Goal: Information Seeking & Learning: Learn about a topic

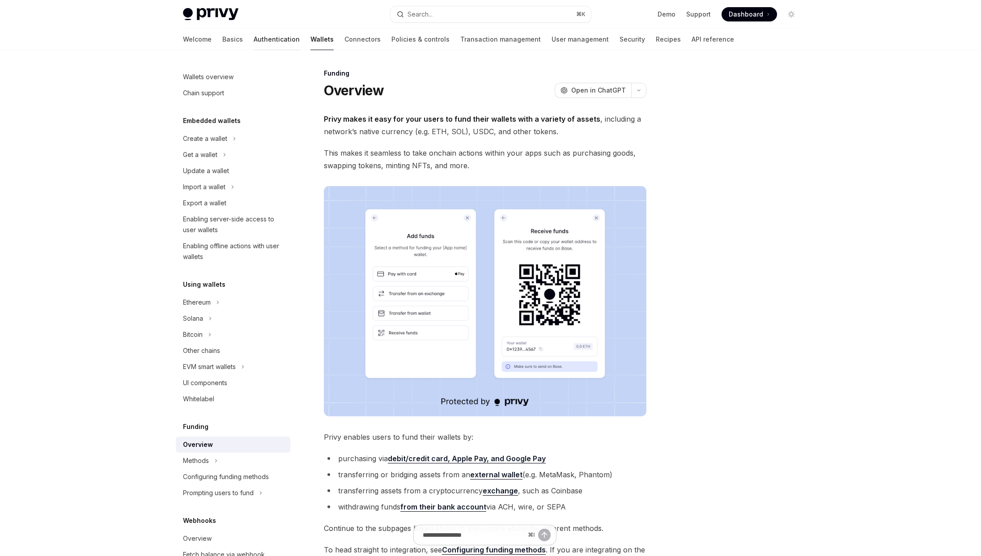
click at [254, 30] on link "Authentication" at bounding box center [277, 39] width 46 height 21
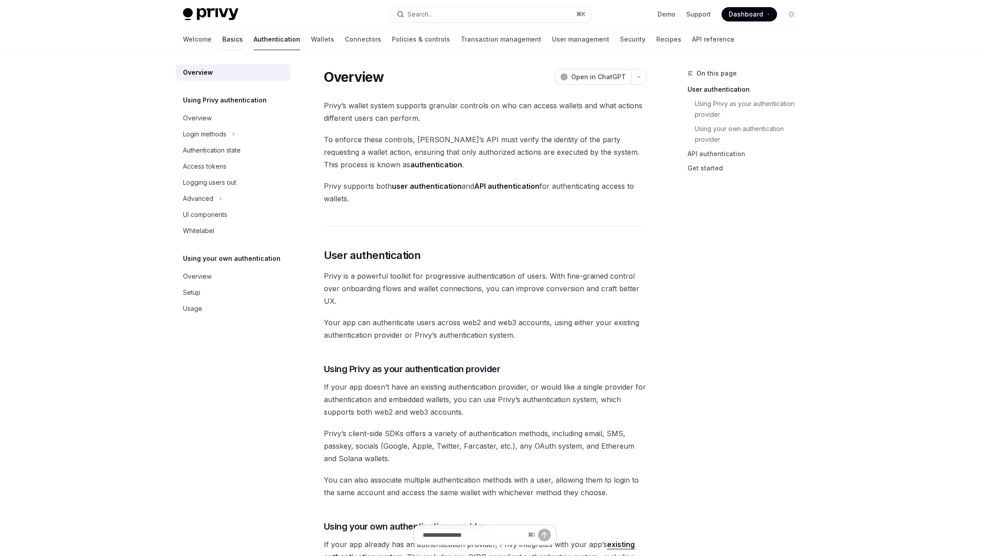
click at [222, 35] on link "Basics" at bounding box center [232, 39] width 21 height 21
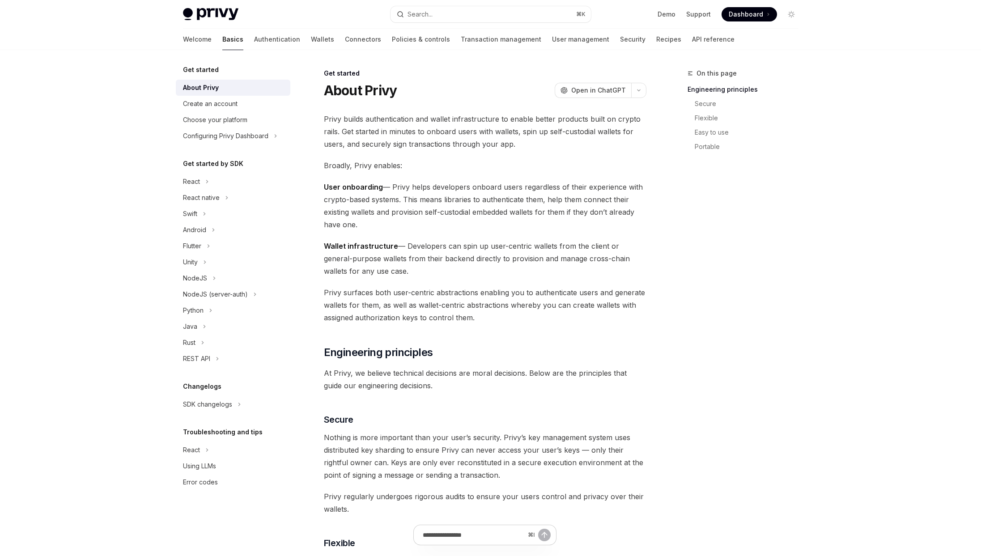
click at [211, 15] on img at bounding box center [210, 14] width 55 height 13
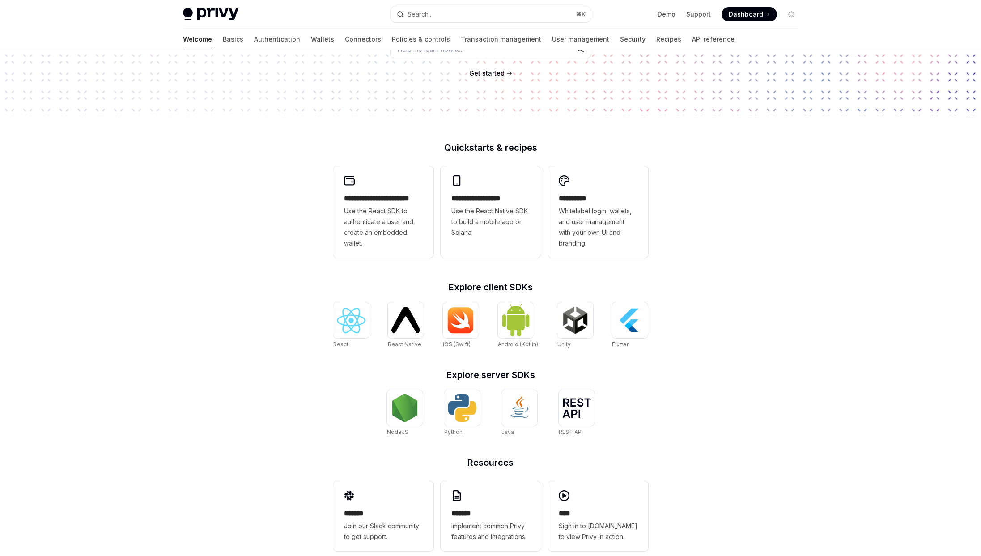
scroll to position [155, 0]
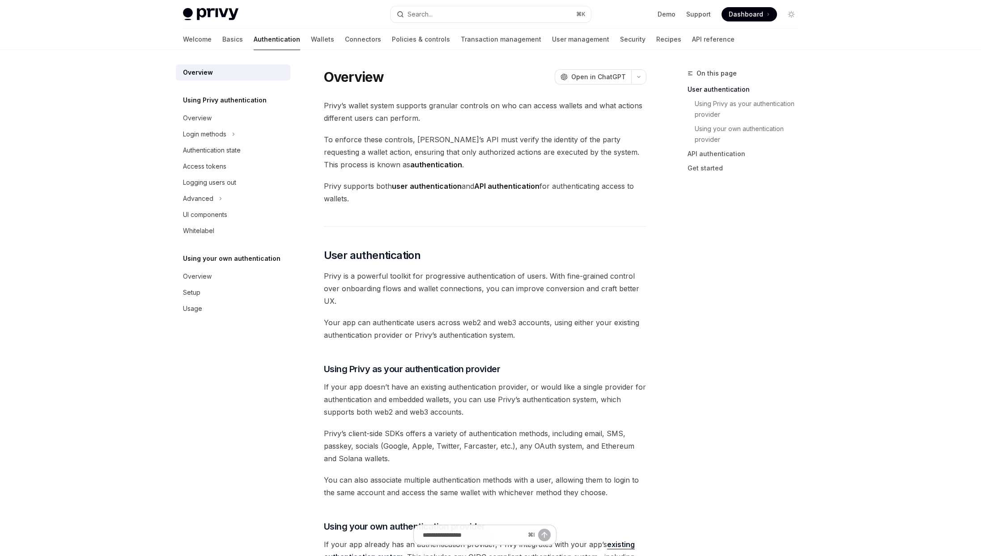
type textarea "*"
